Goal: Task Accomplishment & Management: Use online tool/utility

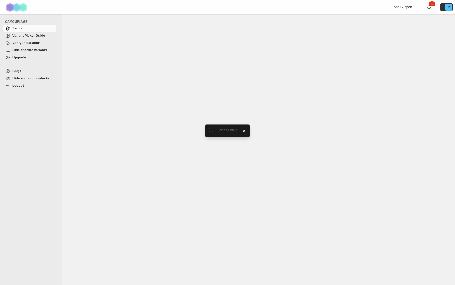
click at [33, 50] on span "Hide specific variants" at bounding box center [29, 50] width 35 height 4
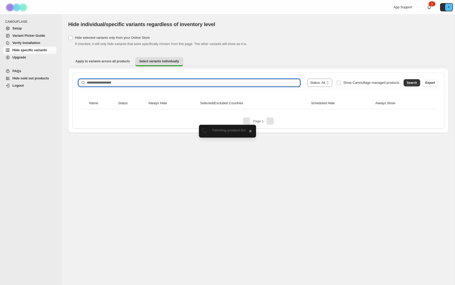
click at [108, 81] on input "Search product name" at bounding box center [193, 82] width 213 height 7
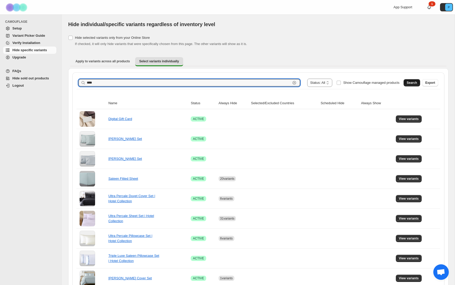
type input "****"
click at [415, 83] on span "Search" at bounding box center [412, 83] width 10 height 4
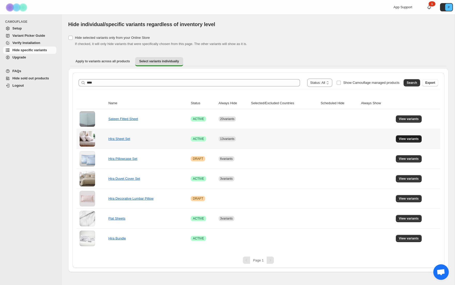
click at [409, 139] on span "View variants" at bounding box center [409, 139] width 20 height 4
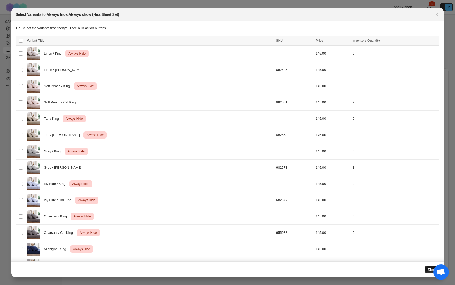
click at [427, 267] on button "Close" at bounding box center [432, 269] width 15 height 7
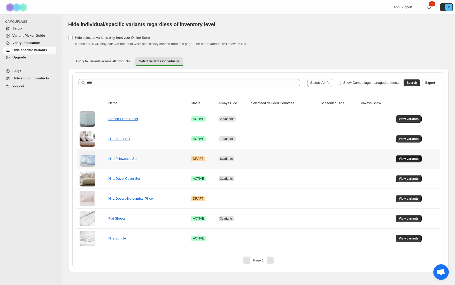
click at [414, 159] on span "View variants" at bounding box center [409, 159] width 20 height 4
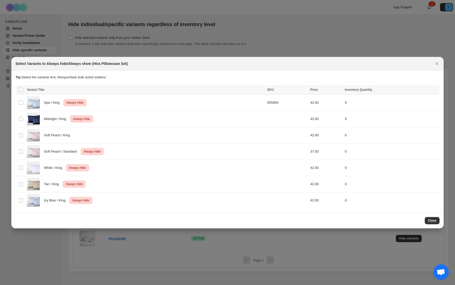
click at [433, 220] on span "Close" at bounding box center [432, 221] width 9 height 4
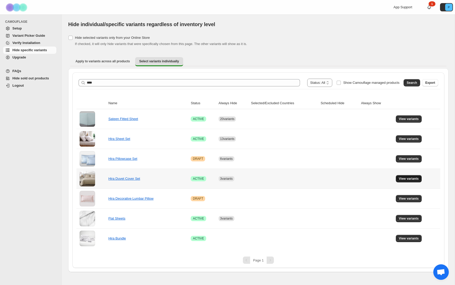
click at [405, 176] on button "View variants" at bounding box center [409, 178] width 26 height 7
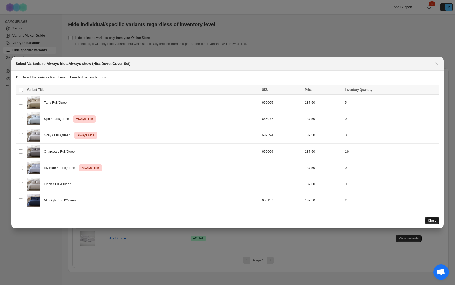
click at [433, 220] on span "Close" at bounding box center [432, 221] width 9 height 4
